Goal: Entertainment & Leisure: Consume media (video, audio)

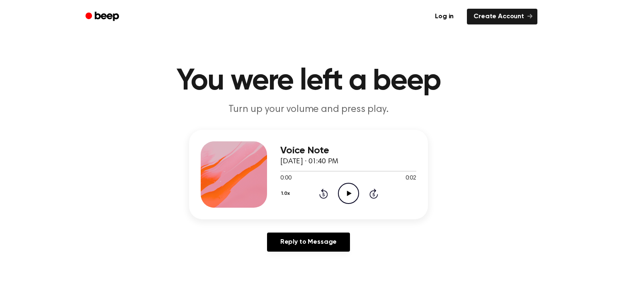
click at [355, 193] on icon "Play Audio" at bounding box center [348, 193] width 21 height 21
click at [344, 192] on icon "Play Audio" at bounding box center [348, 193] width 21 height 21
click at [351, 188] on icon "Play Audio" at bounding box center [348, 193] width 21 height 21
click at [351, 188] on icon "Pause Audio" at bounding box center [348, 193] width 21 height 21
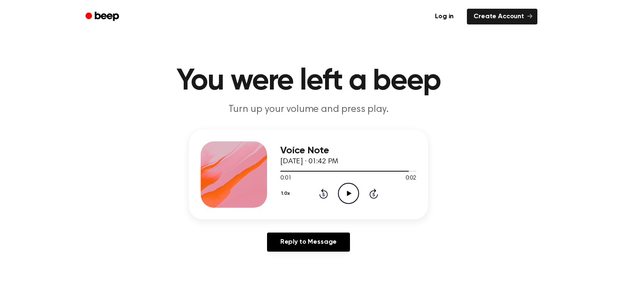
click at [342, 200] on icon "Play Audio" at bounding box center [348, 193] width 21 height 21
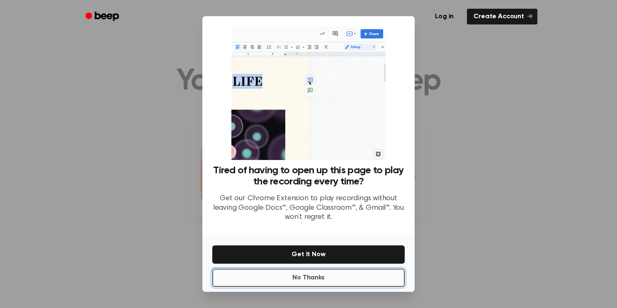
click at [312, 275] on button "No Thanks" at bounding box center [308, 278] width 192 height 18
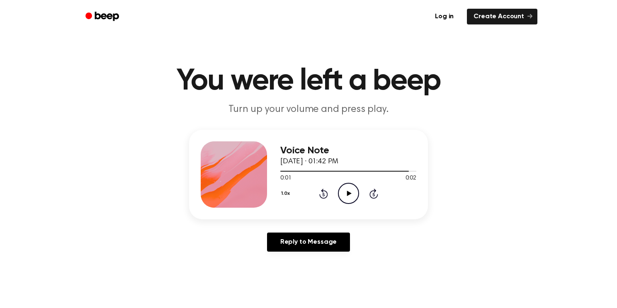
click at [351, 195] on icon "Play Audio" at bounding box center [348, 193] width 21 height 21
click at [283, 191] on button "1.0x" at bounding box center [286, 193] width 12 height 14
click at [290, 227] on span "0.8x" at bounding box center [293, 228] width 10 height 9
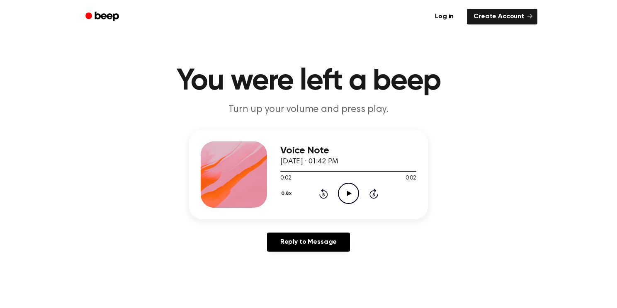
click at [350, 197] on icon "Play Audio" at bounding box center [348, 193] width 21 height 21
click at [353, 197] on icon "Play Audio" at bounding box center [348, 193] width 21 height 21
click at [341, 203] on icon "Play Audio" at bounding box center [348, 193] width 21 height 21
click at [355, 195] on icon "Pause Audio" at bounding box center [348, 193] width 21 height 21
click at [348, 191] on icon at bounding box center [348, 193] width 5 height 5
